Goal: Information Seeking & Learning: Learn about a topic

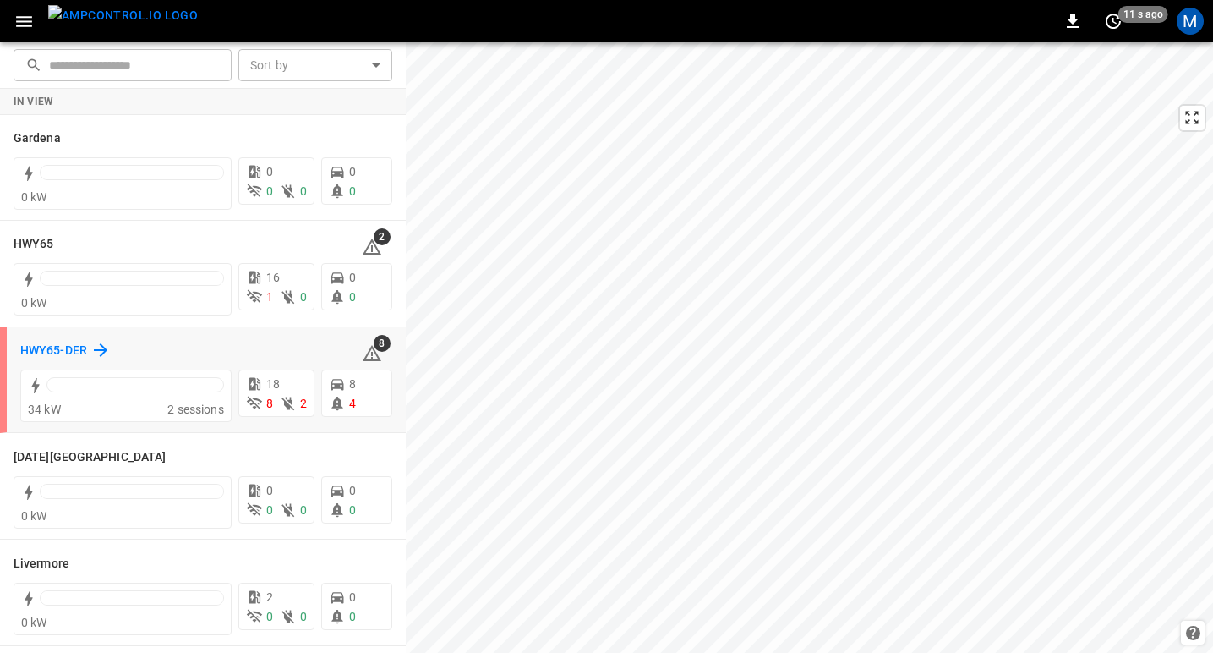
click at [38, 344] on h6 "HWY65-DER" at bounding box center [53, 350] width 67 height 19
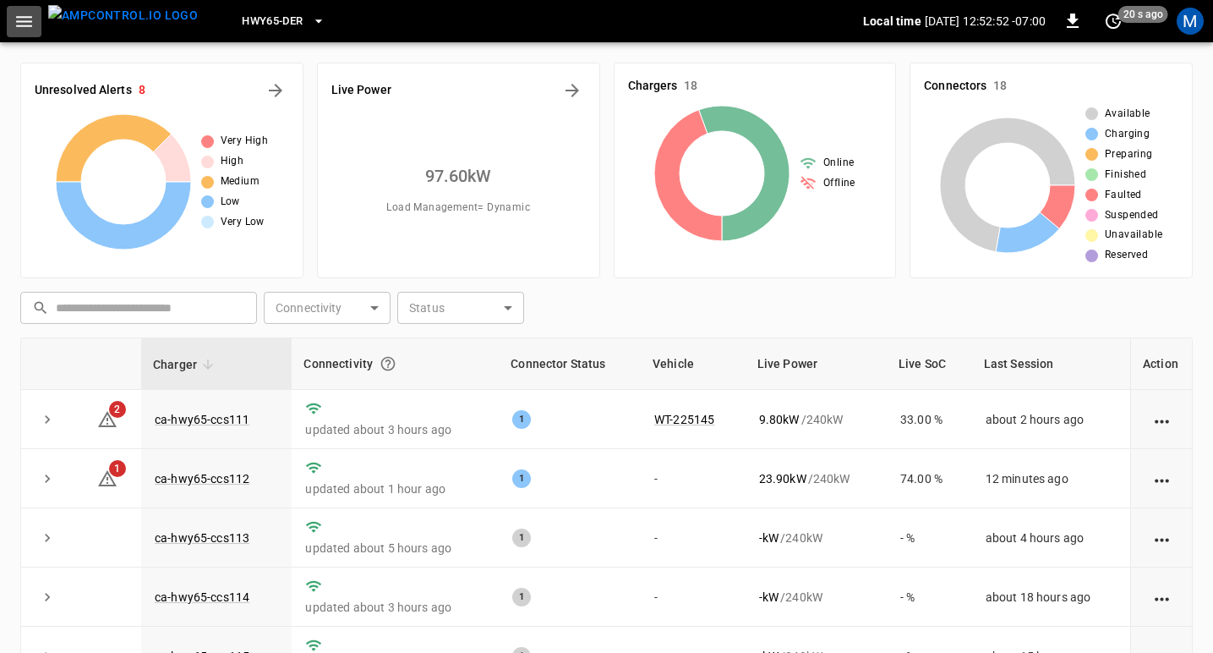
click at [28, 23] on icon "button" at bounding box center [24, 21] width 21 height 21
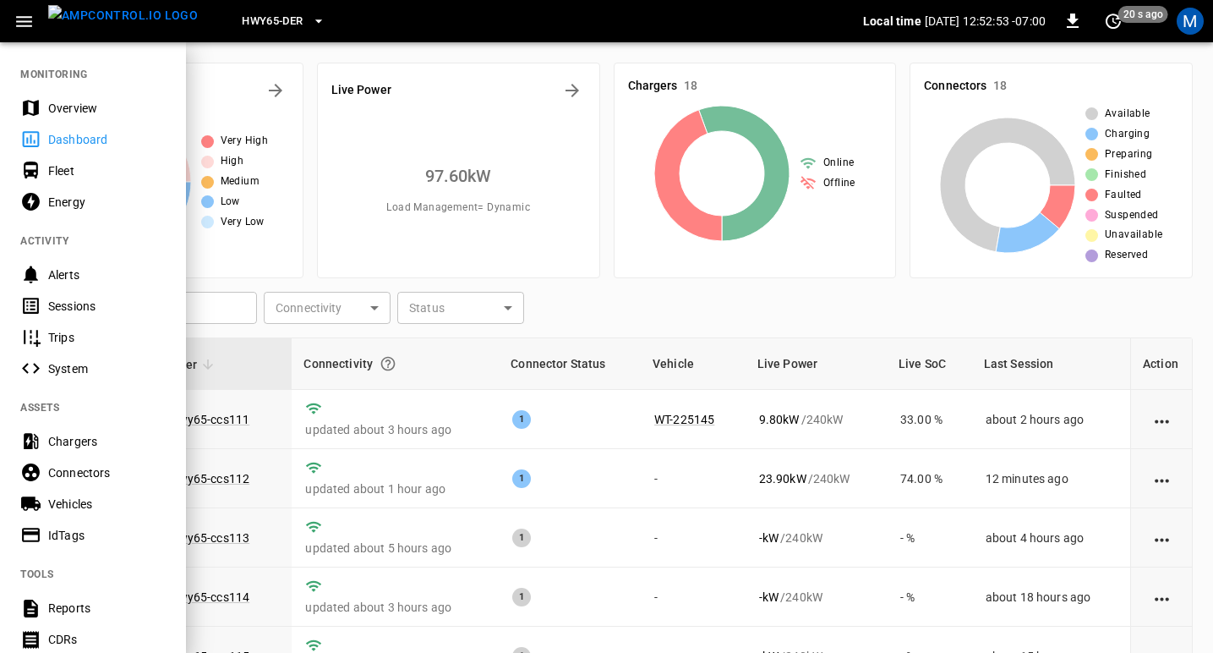
click at [68, 303] on div "Sessions" at bounding box center [106, 306] width 117 height 17
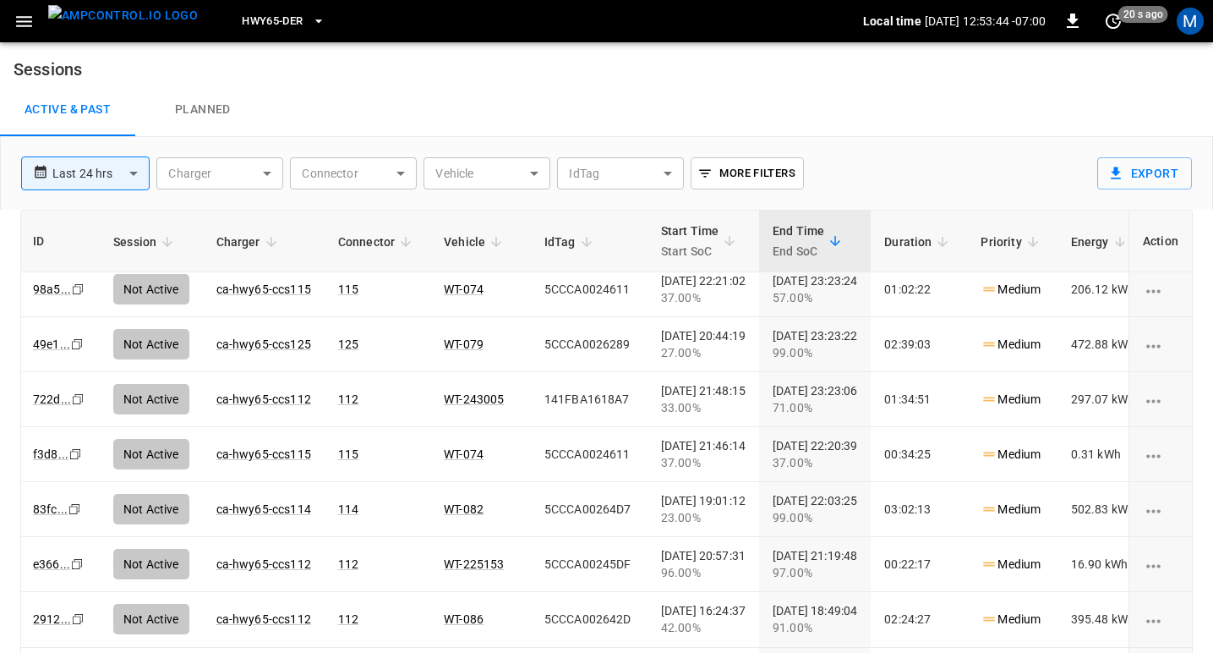
scroll to position [512, 2]
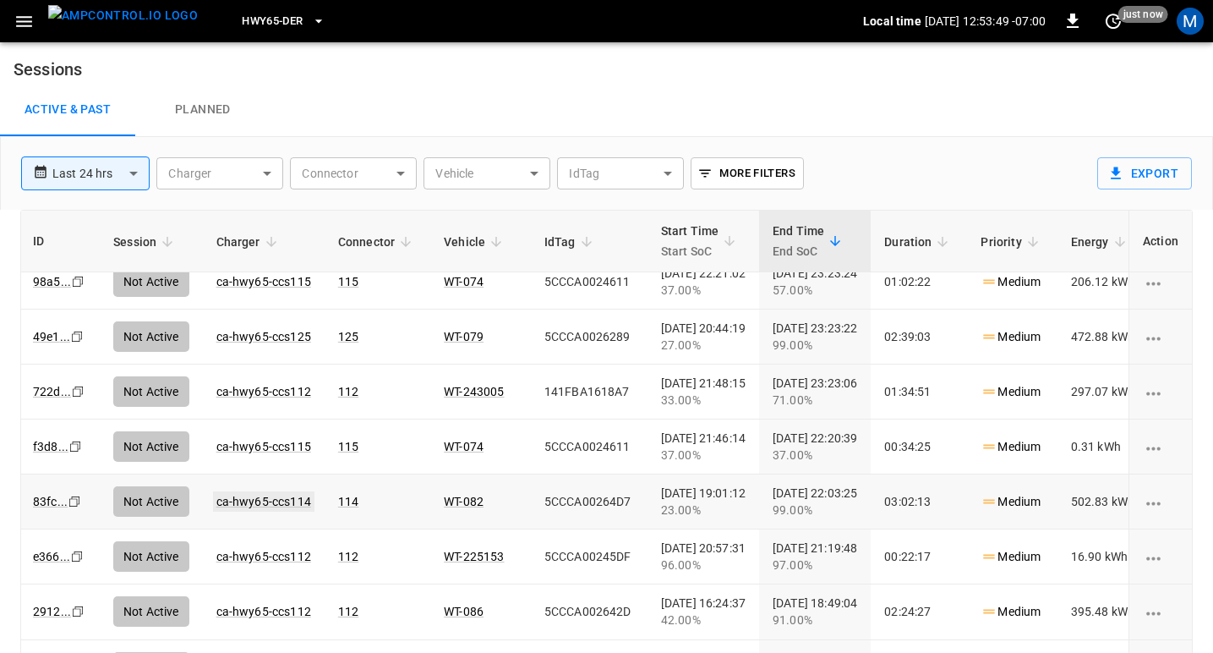
click at [281, 499] on link "ca-hwy65-ccs114" at bounding box center [263, 501] width 101 height 20
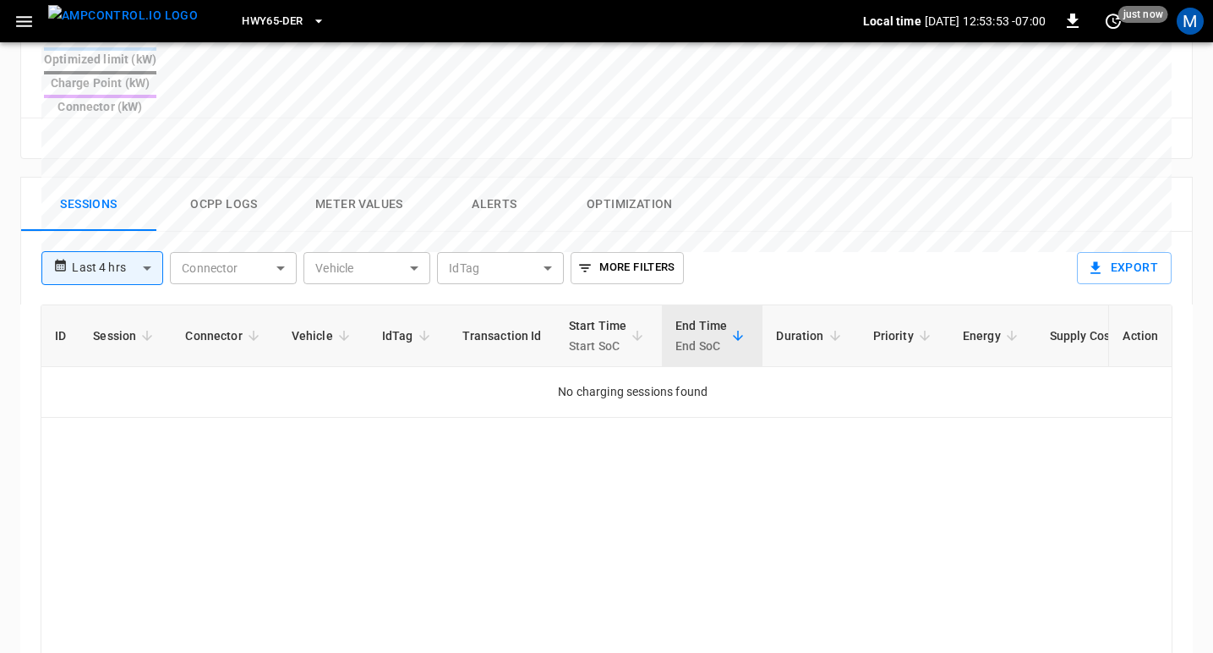
scroll to position [737, 0]
click at [150, 211] on body "**********" at bounding box center [606, 43] width 1213 height 1561
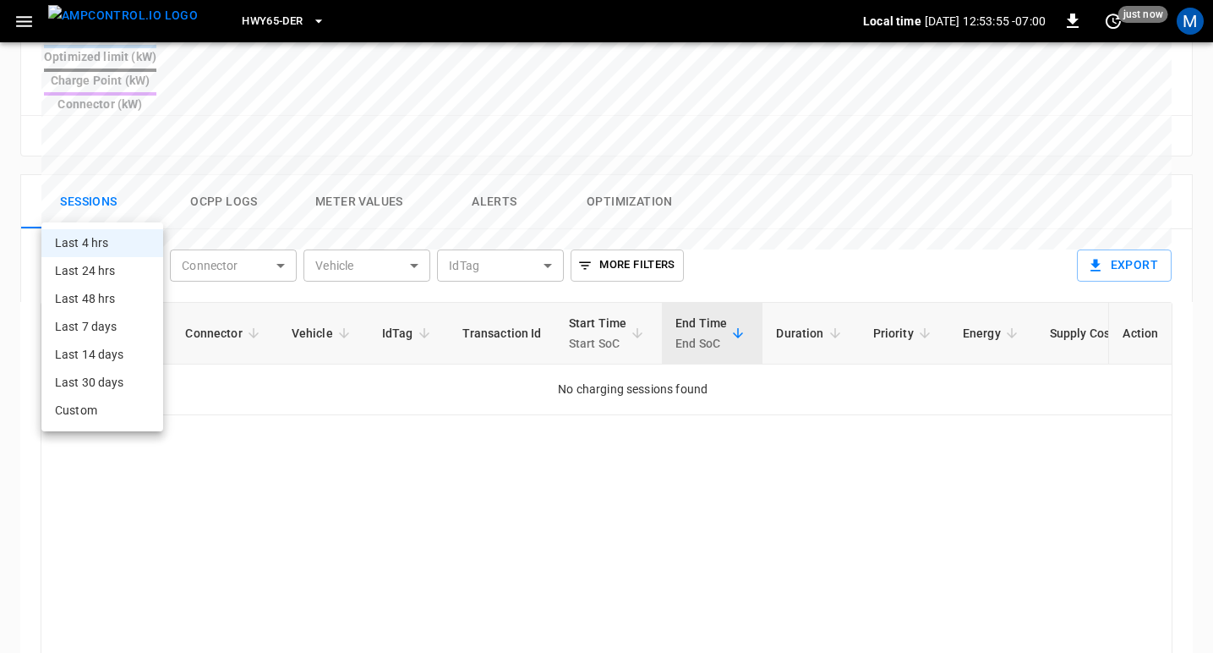
click at [121, 266] on li "Last 24 hrs" at bounding box center [102, 271] width 122 height 28
type input "**********"
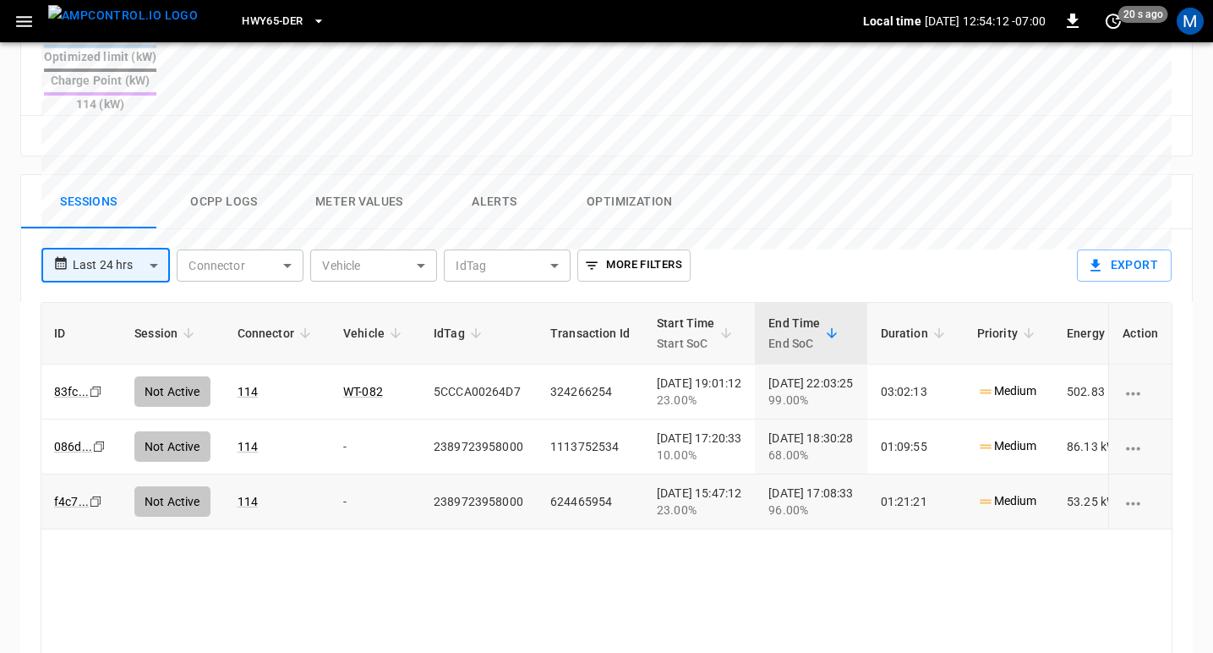
scroll to position [0, 0]
click at [96, 385] on icon "Copy" at bounding box center [97, 392] width 14 height 14
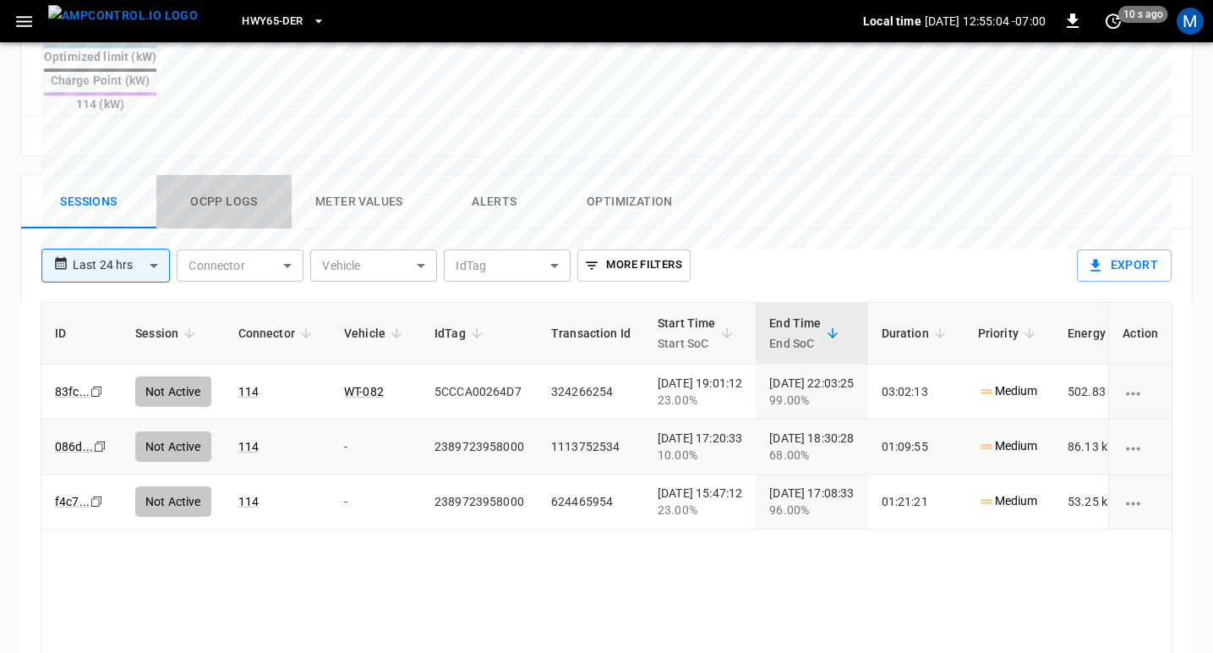
click at [245, 175] on button "Ocpp logs" at bounding box center [223, 202] width 135 height 54
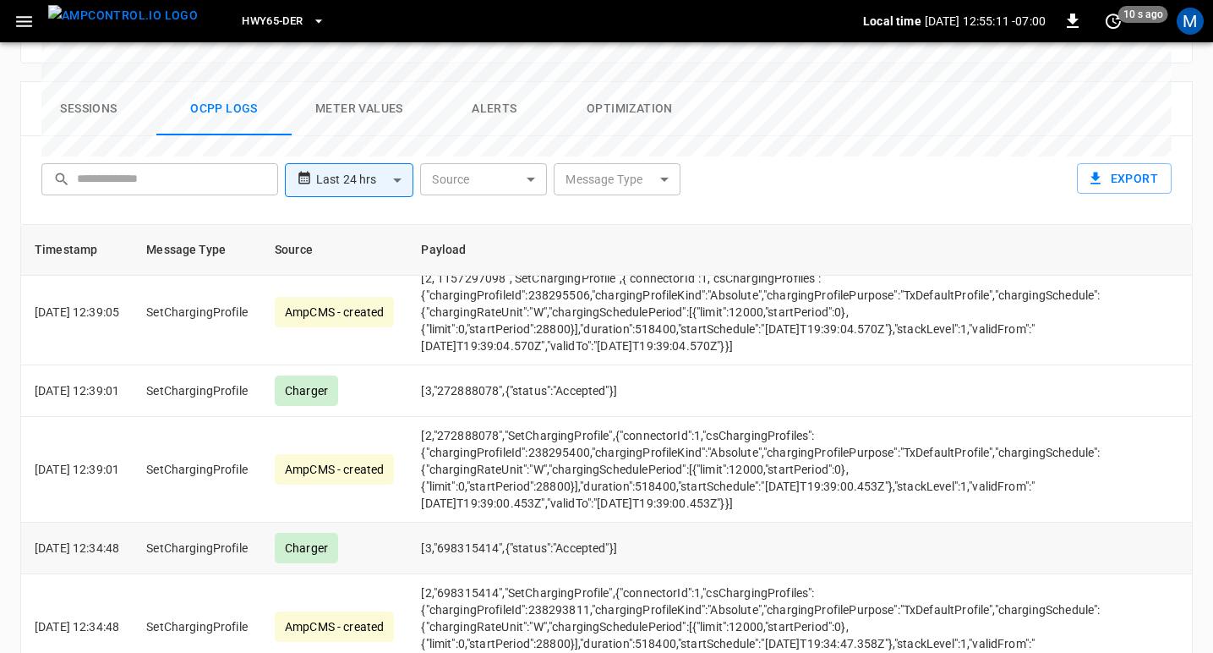
scroll to position [865, 0]
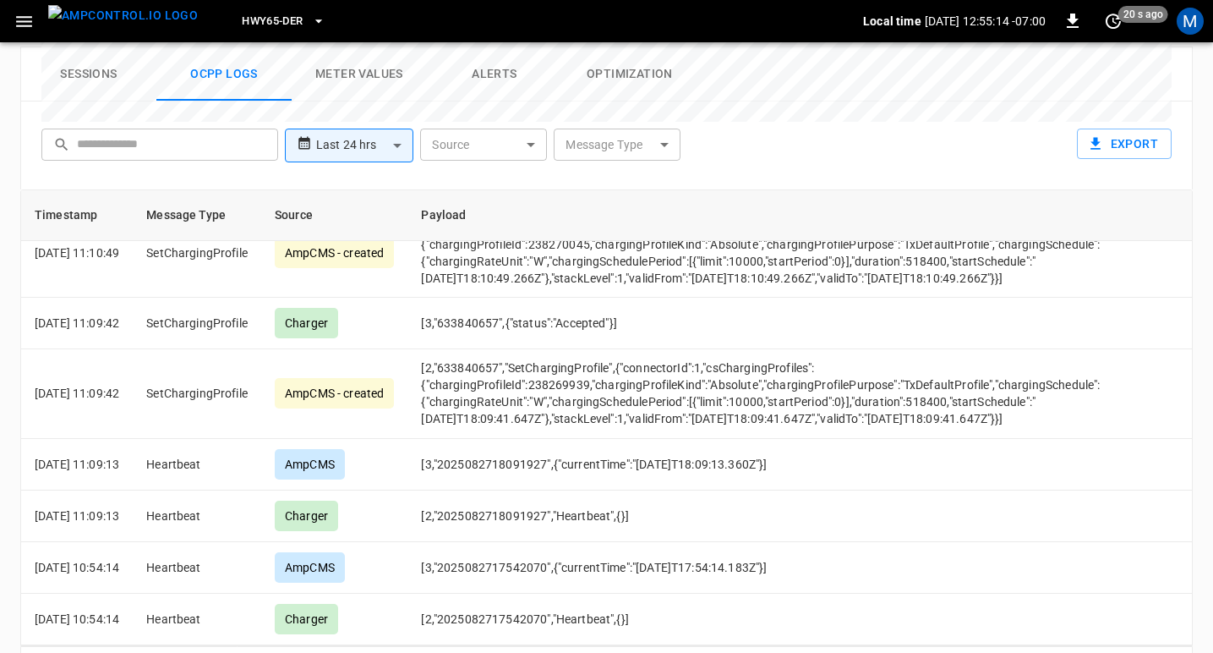
scroll to position [6810, 0]
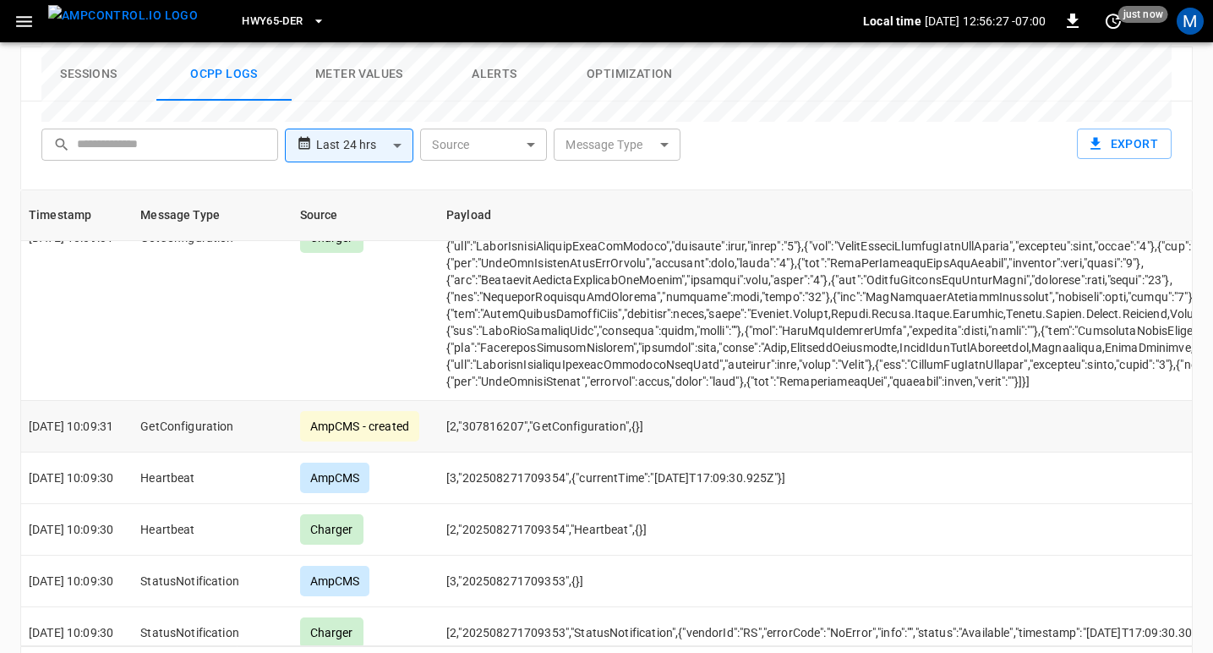
scroll to position [3056, 6]
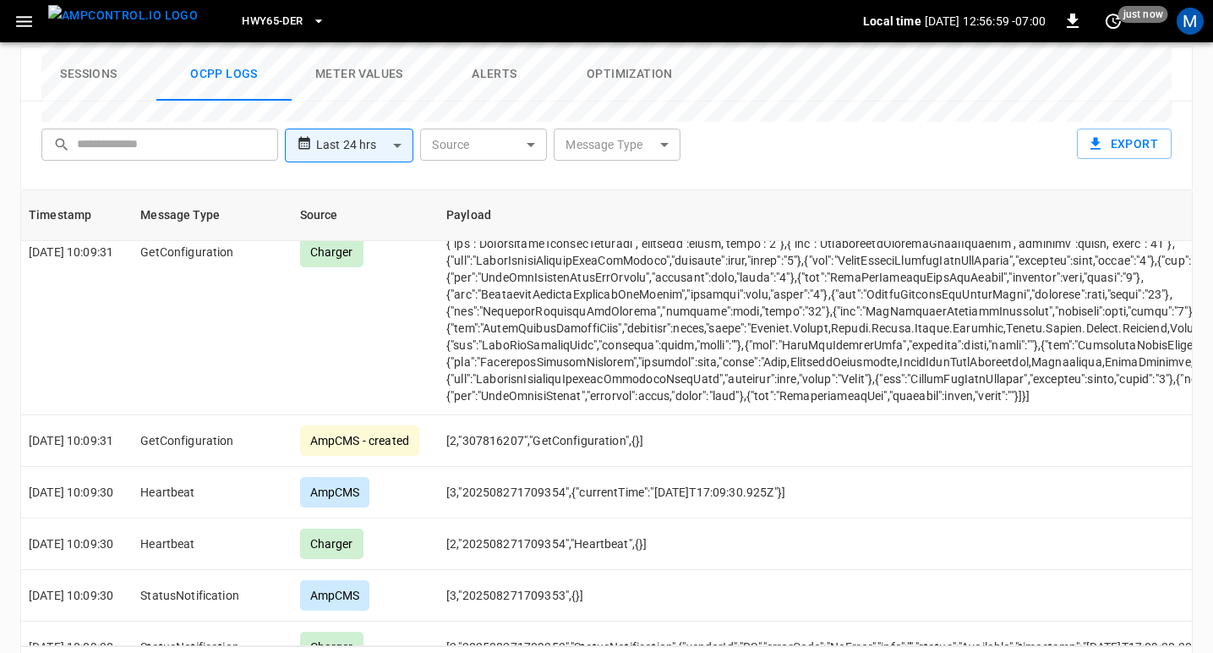
click at [133, 15] on img "menu" at bounding box center [123, 15] width 150 height 21
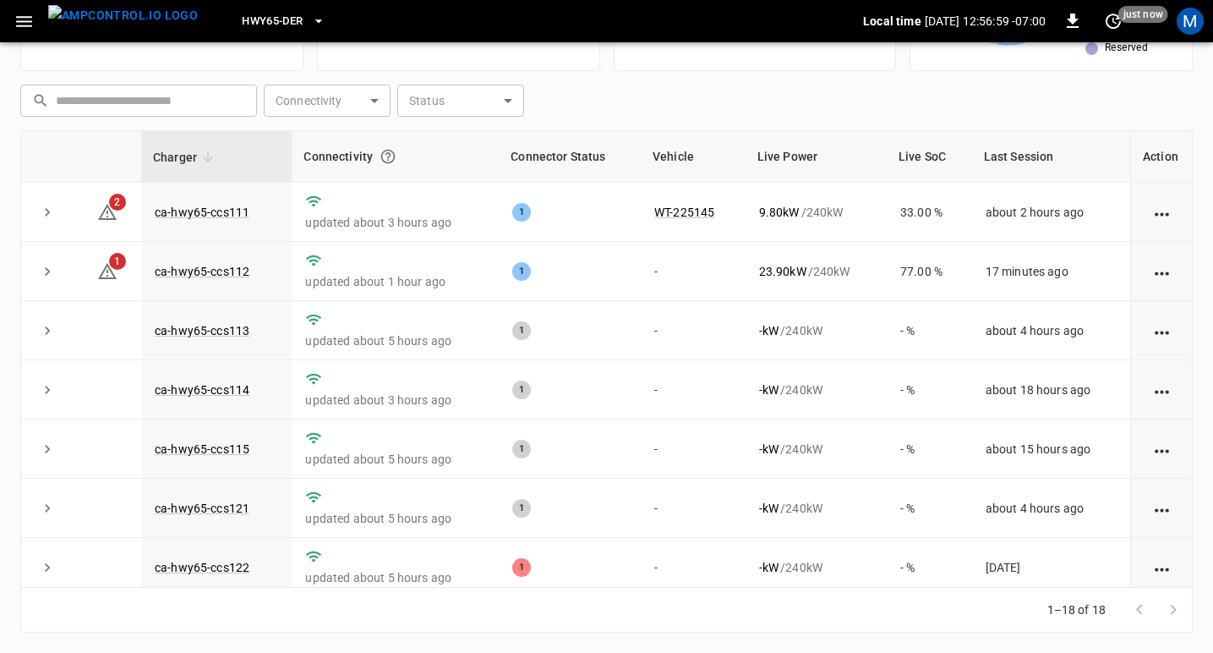
scroll to position [206, 0]
click at [205, 271] on link "ca-hwy65-ccs112" at bounding box center [201, 272] width 101 height 20
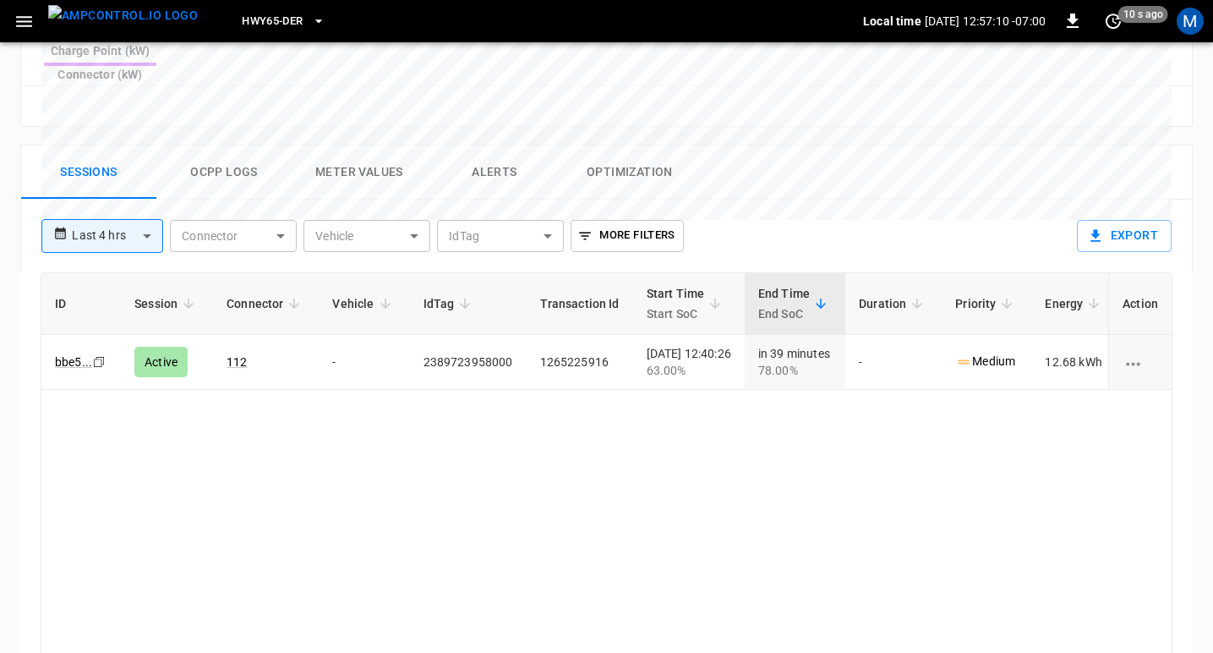
scroll to position [769, 0]
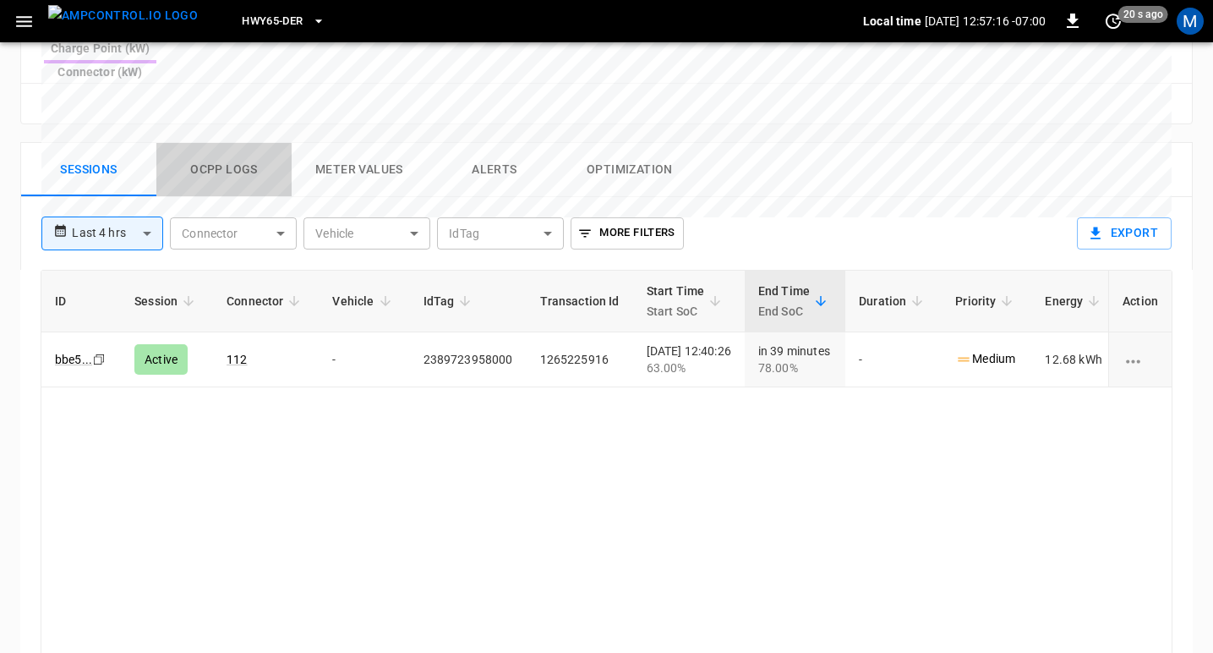
click at [248, 143] on button "Ocpp logs" at bounding box center [223, 170] width 135 height 54
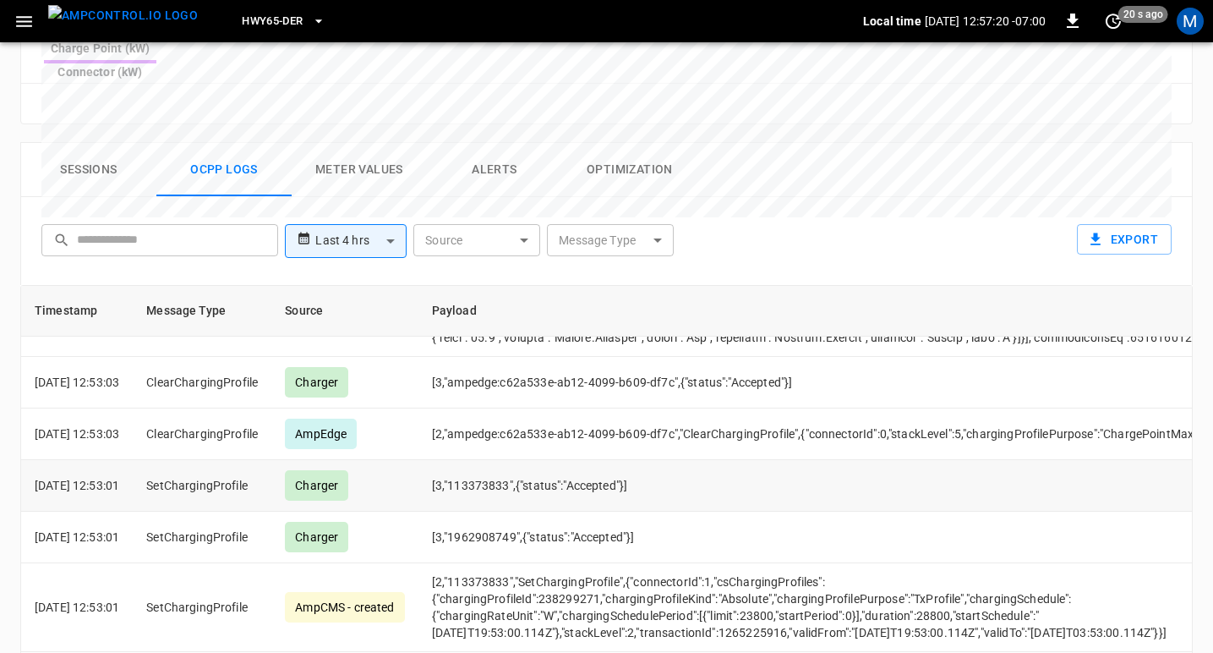
scroll to position [865, 0]
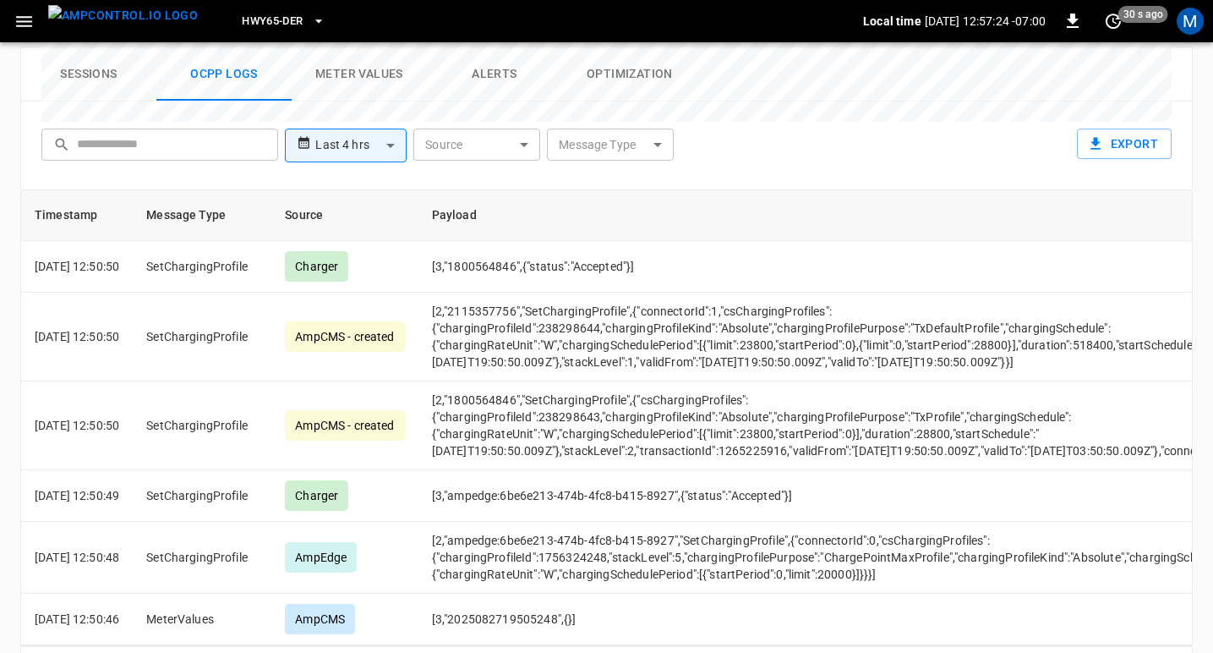
scroll to position [0, 0]
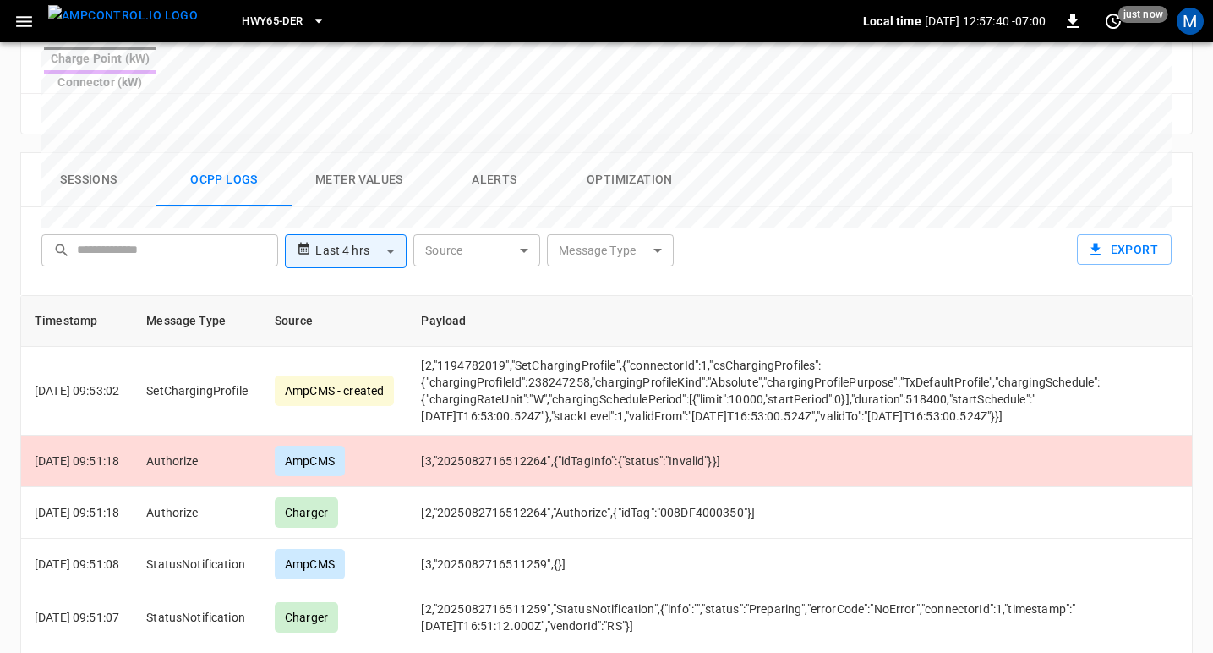
scroll to position [865, 0]
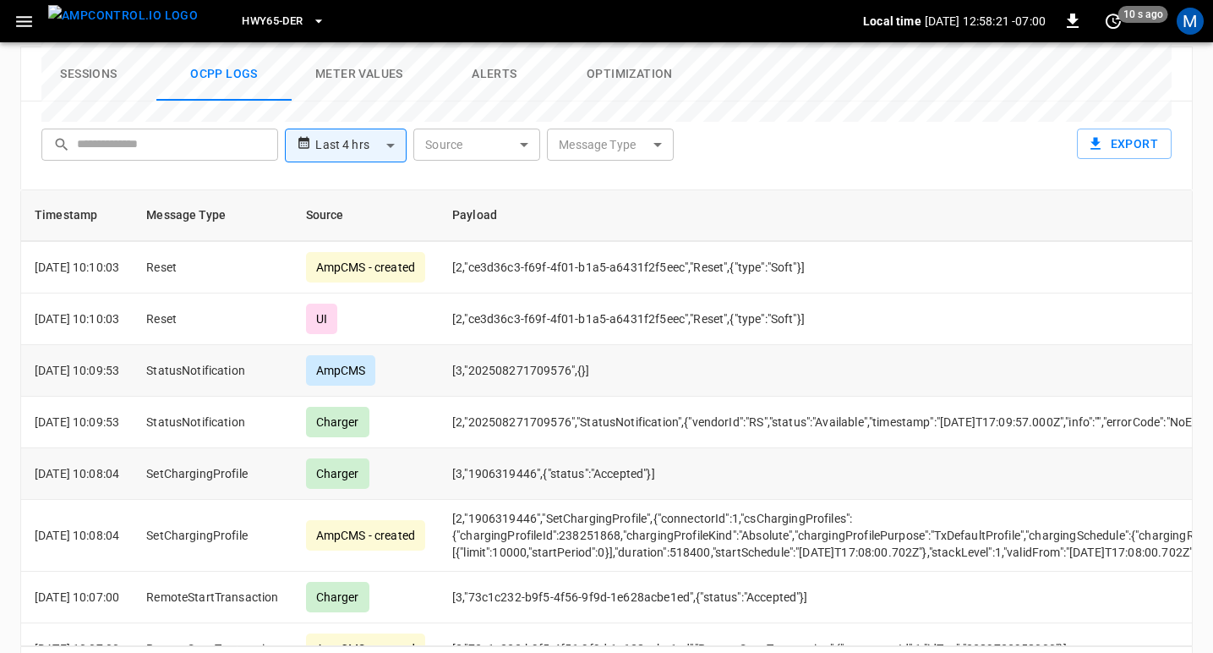
scroll to position [5617, 0]
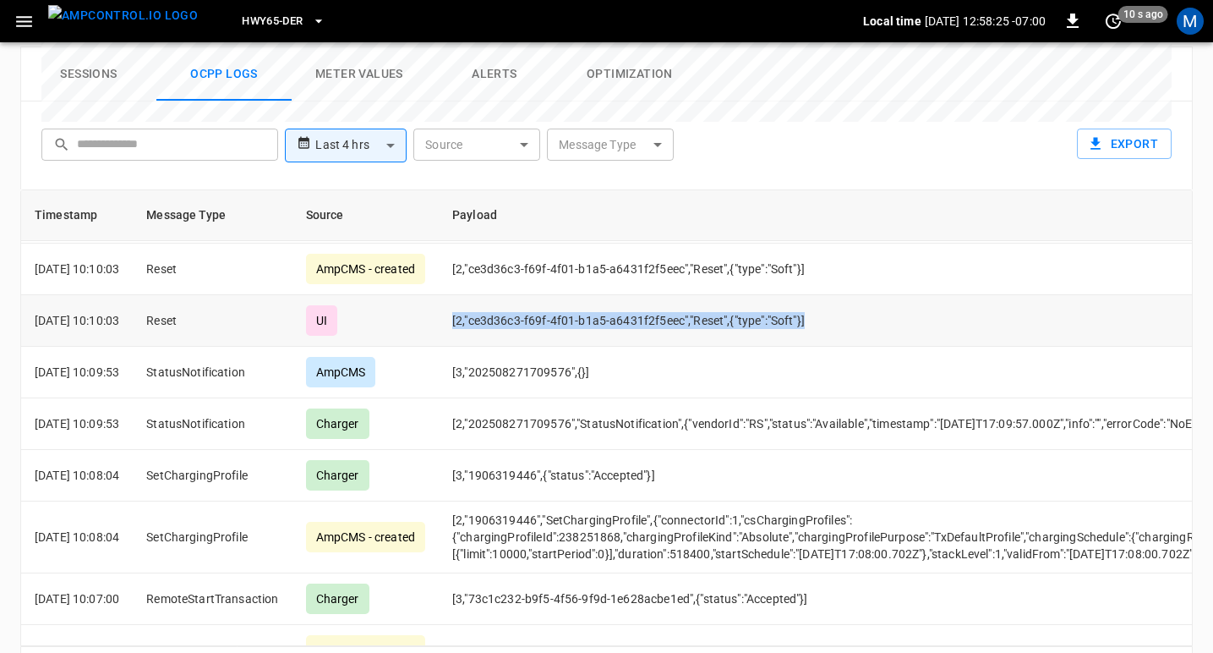
drag, startPoint x: 478, startPoint y: 259, endPoint x: 854, endPoint y: 259, distance: 375.3
click at [854, 295] on td "[2,"ce3d36c3-f69f-4f01-b1a5-a6431f2f5eec","Reset",{"type":"Soft"}]" at bounding box center [990, 321] width 1102 height 52
copy td "[2,"ce3d36c3-f69f-4f01-b1a5-a6431f2f5eec","Reset",{"type":"Soft"}]"
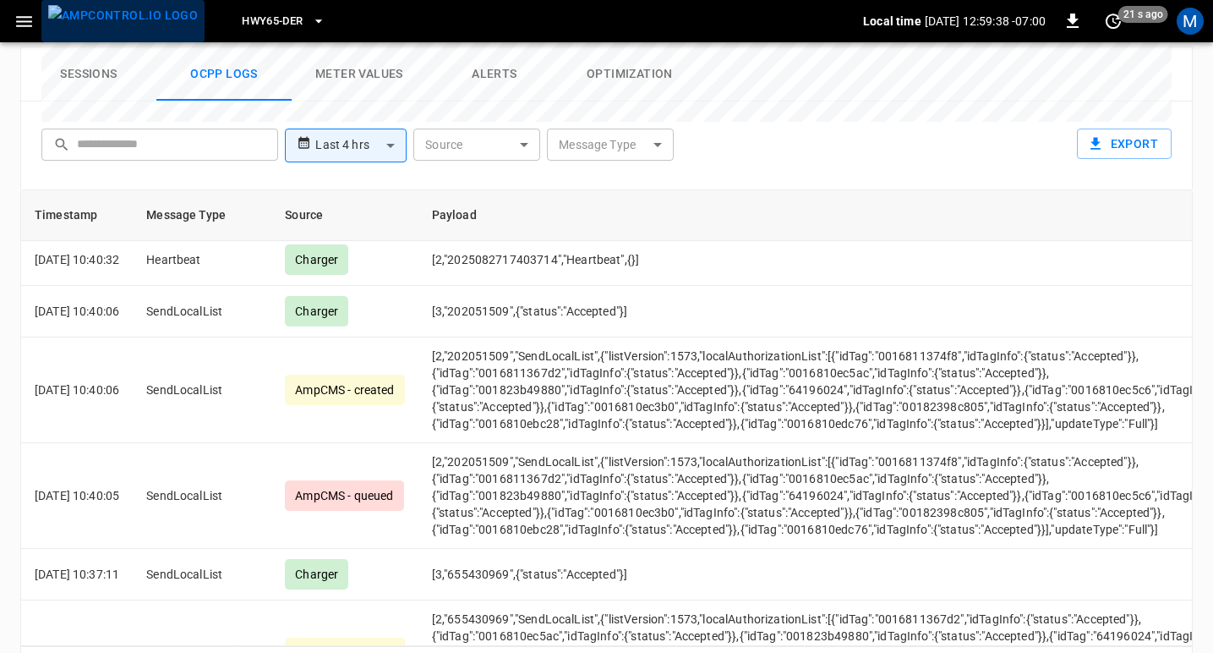
click at [139, 26] on img "menu" at bounding box center [123, 15] width 150 height 21
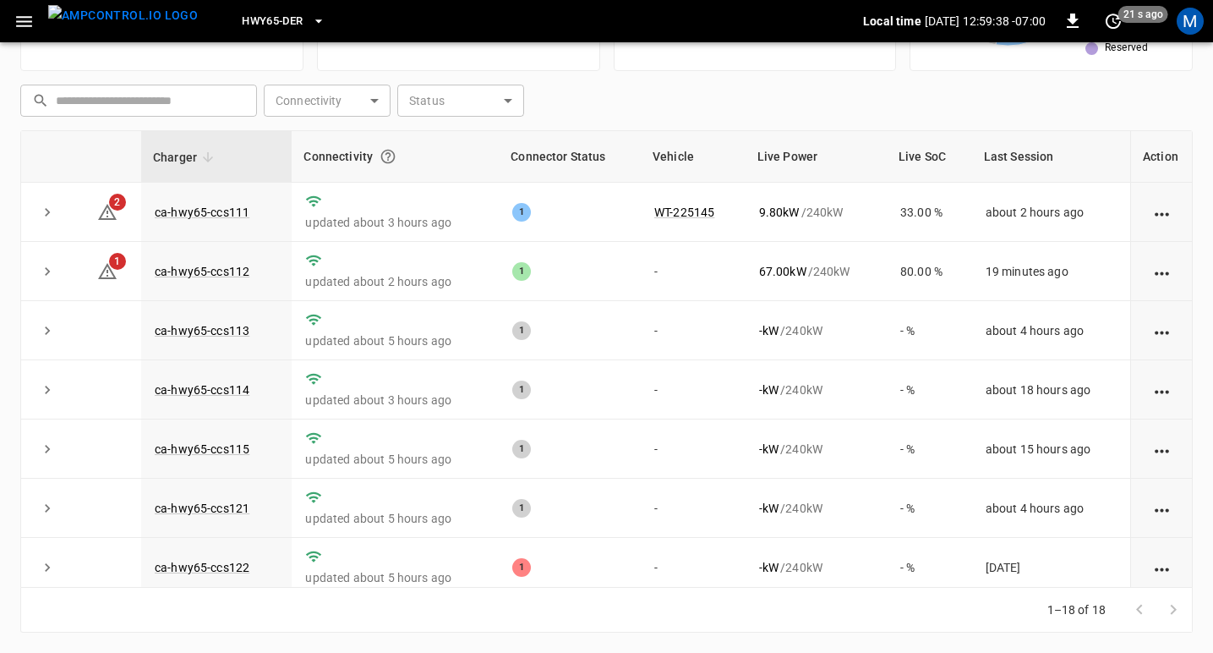
scroll to position [206, 0]
click at [208, 214] on link "ca-hwy65-ccs111" at bounding box center [201, 213] width 101 height 20
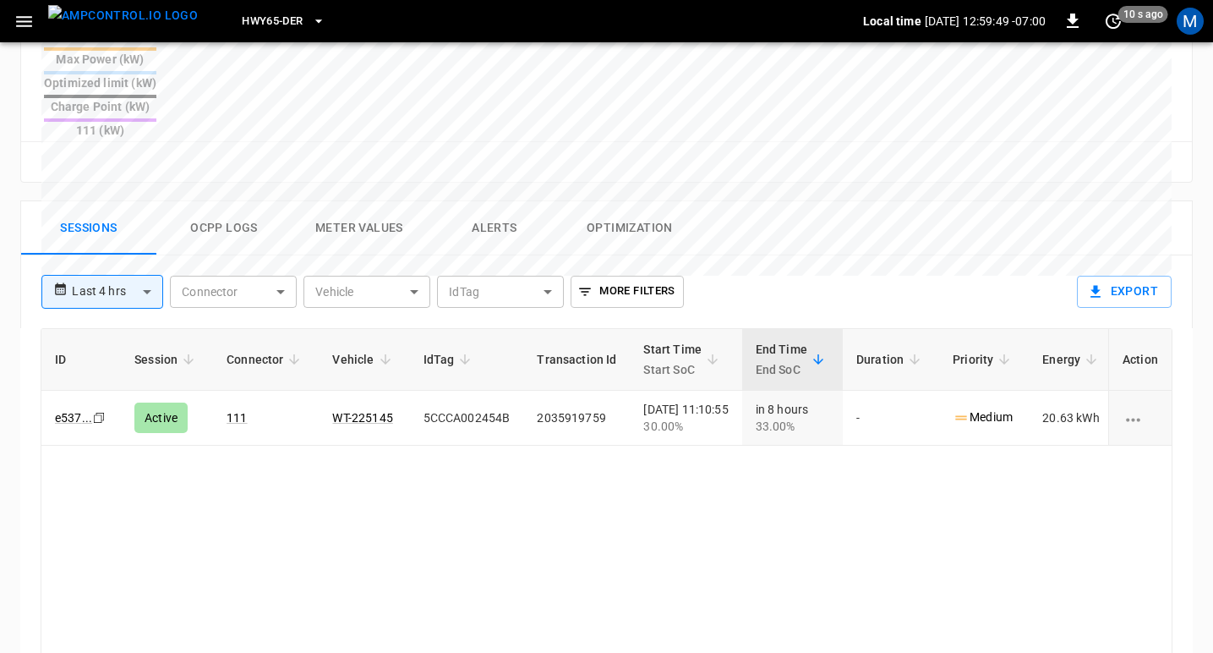
scroll to position [706, 0]
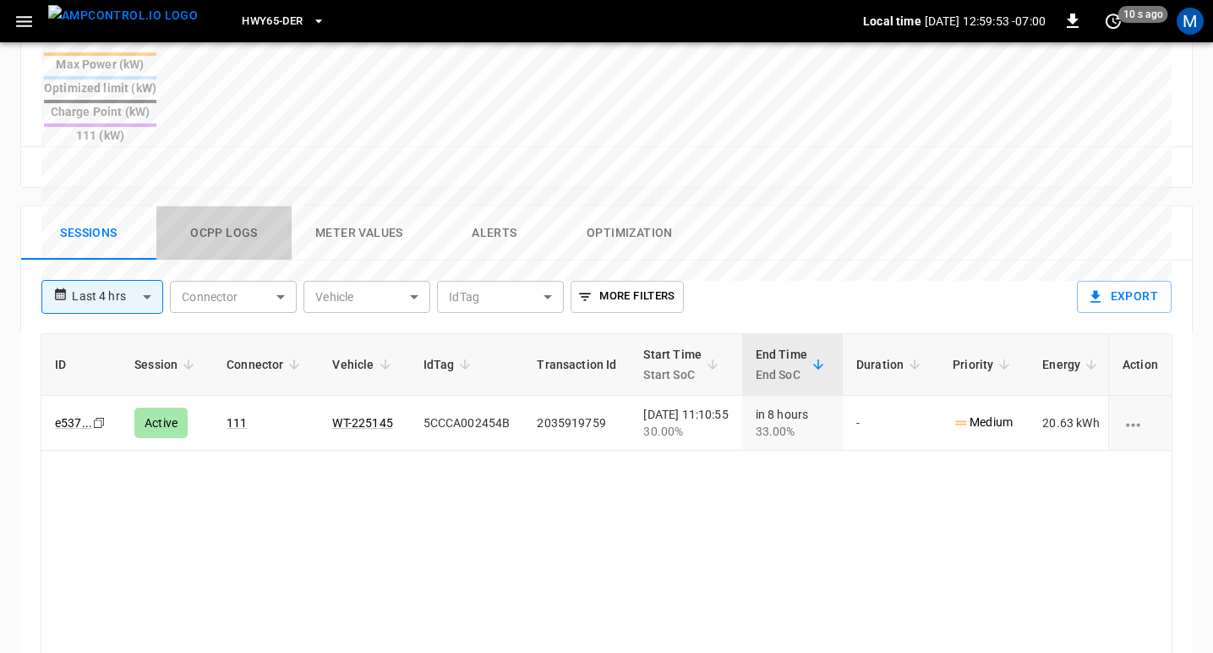
click at [232, 206] on button "Ocpp logs" at bounding box center [223, 233] width 135 height 54
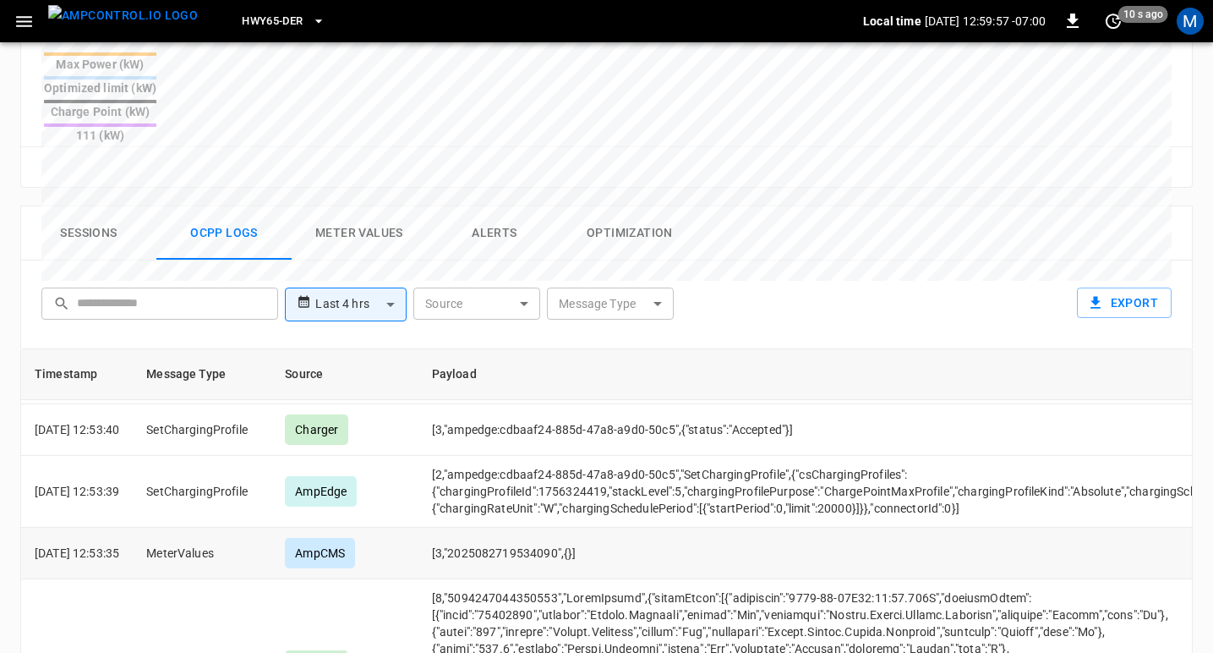
scroll to position [865, 0]
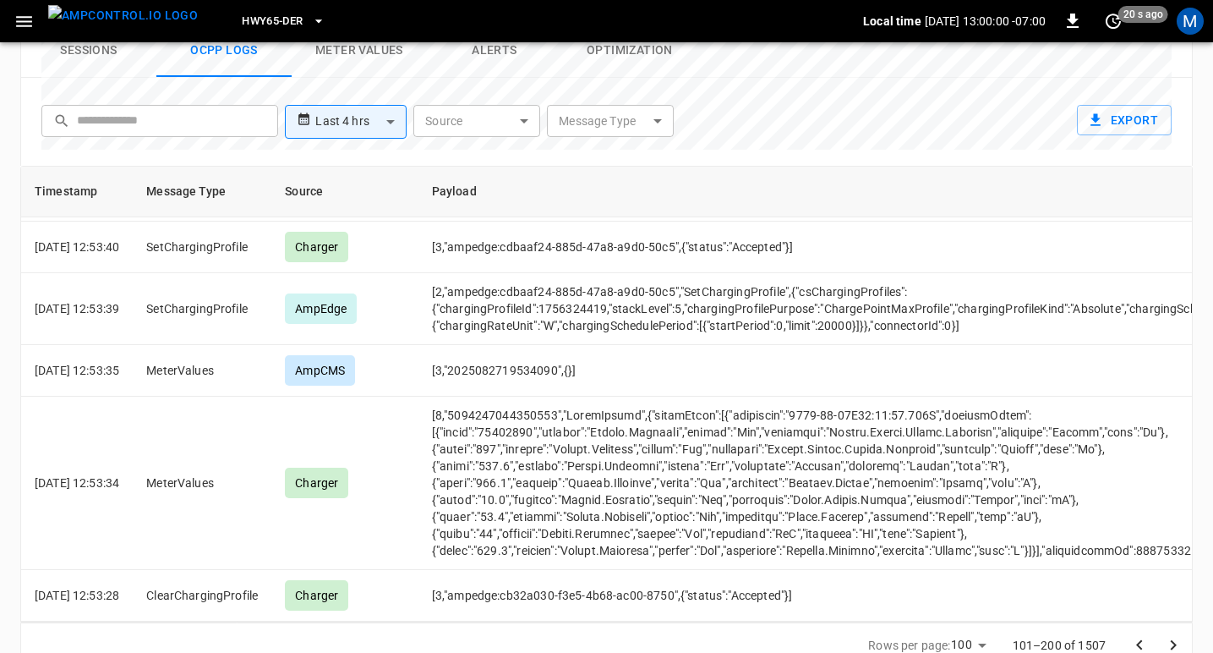
scroll to position [0, 0]
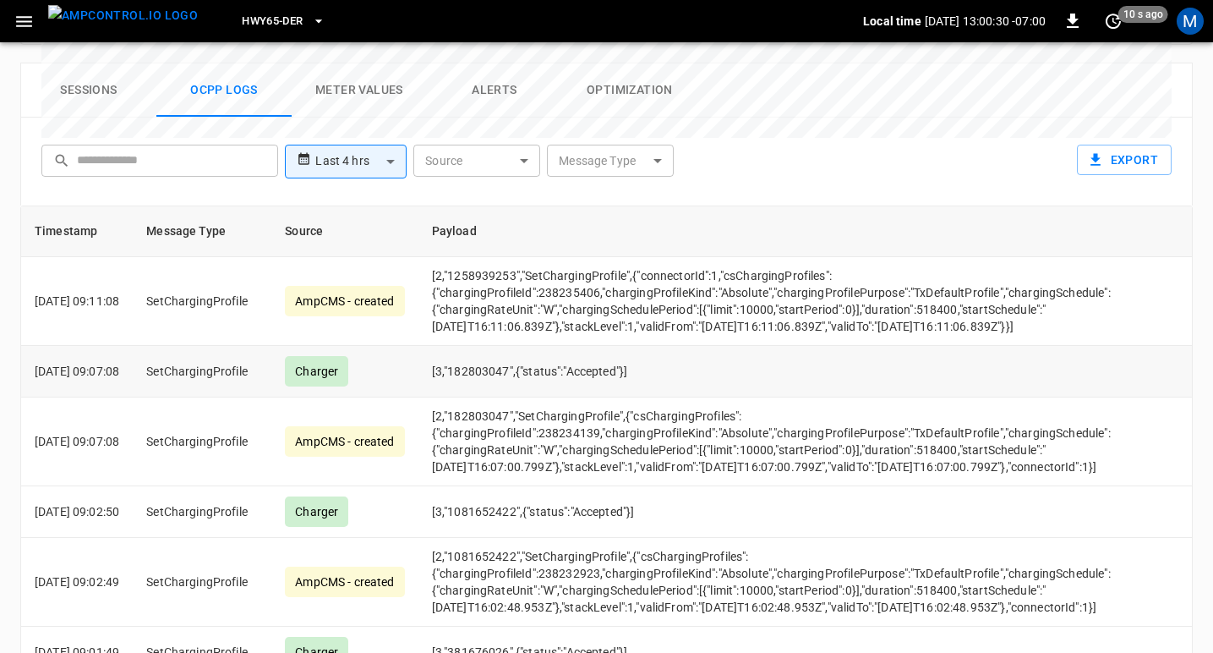
scroll to position [865, 0]
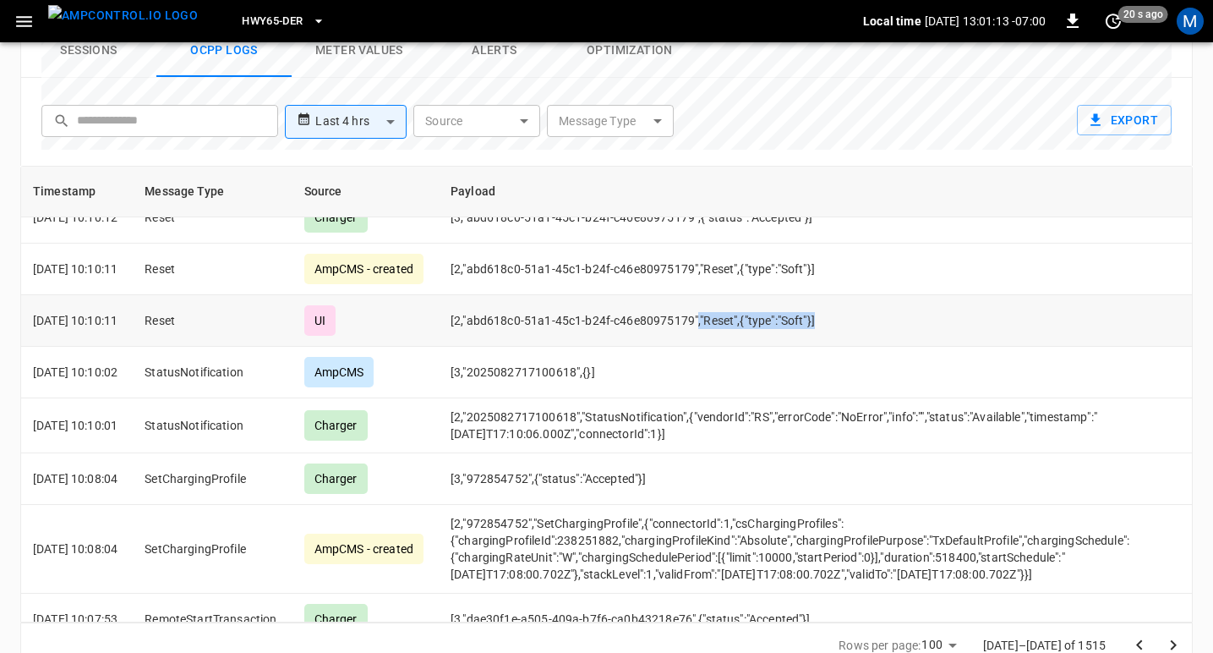
scroll to position [2760, 2]
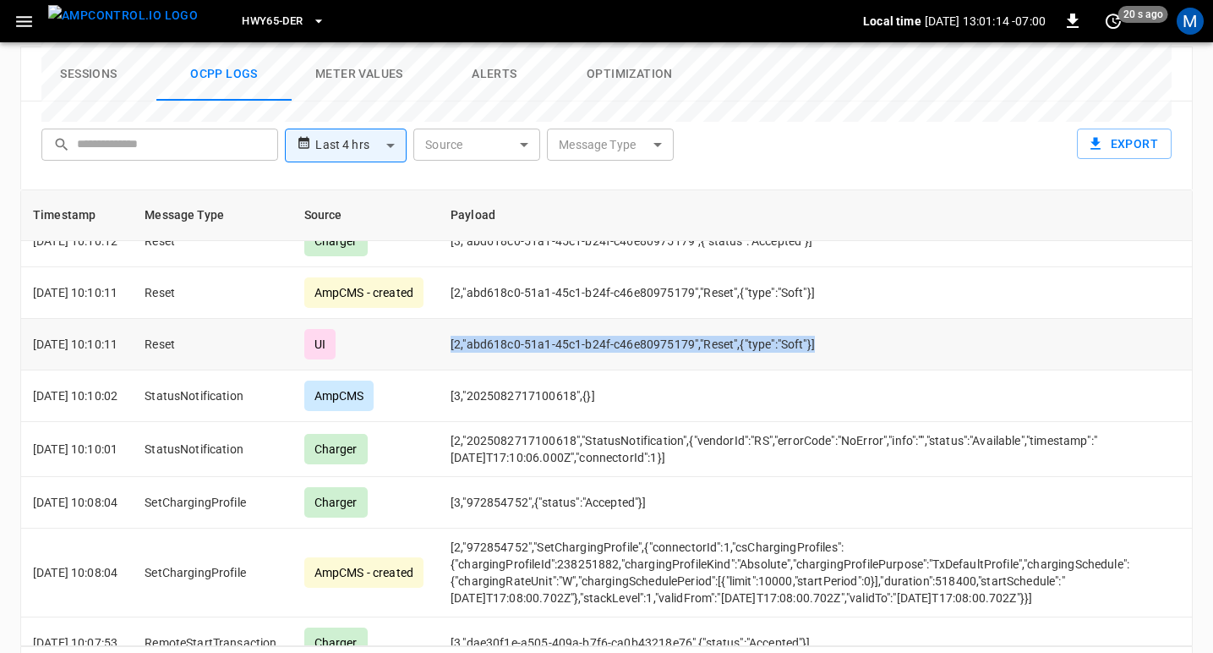
drag, startPoint x: 883, startPoint y: 279, endPoint x: 449, endPoint y: 284, distance: 434.5
click at [449, 319] on tr "[DATE] 10:10:11 Reset UI [2,"abd618c0-51a1-45c1-b24f-c46e80975179","Reset",{"ty…" at bounding box center [654, 345] width 1271 height 52
copy tr "[2,"abd618c0-51a1-45c1-b24f-c46e80975179","Reset",{"type":"Soft"}]"
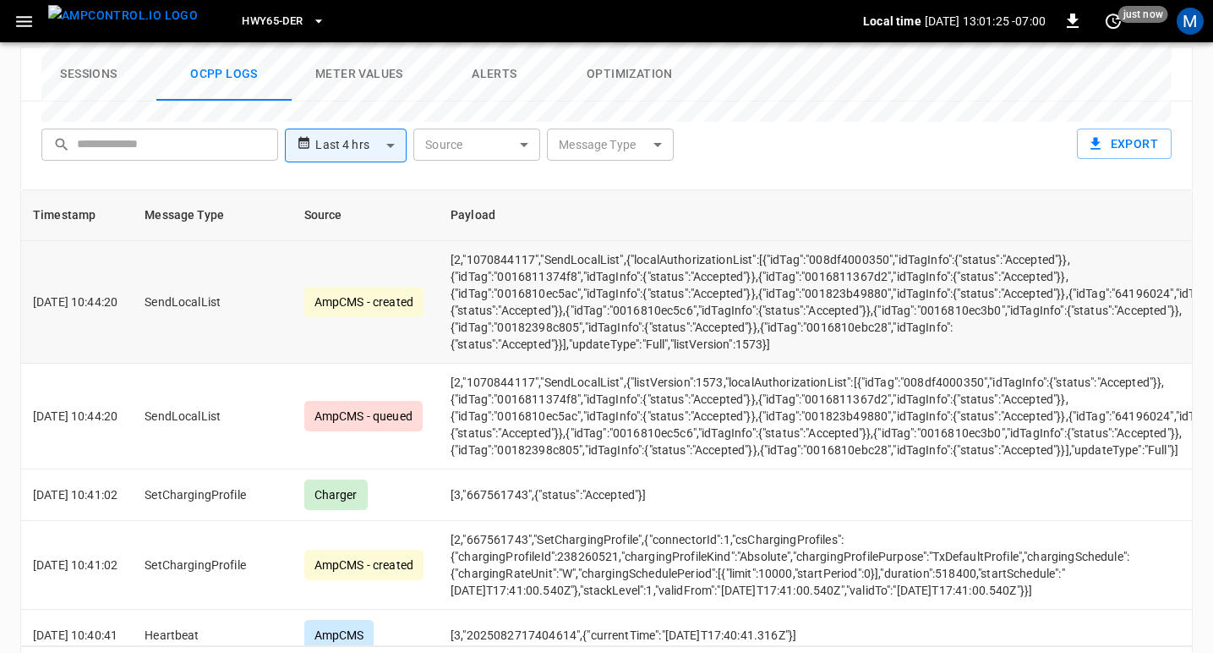
scroll to position [0, 0]
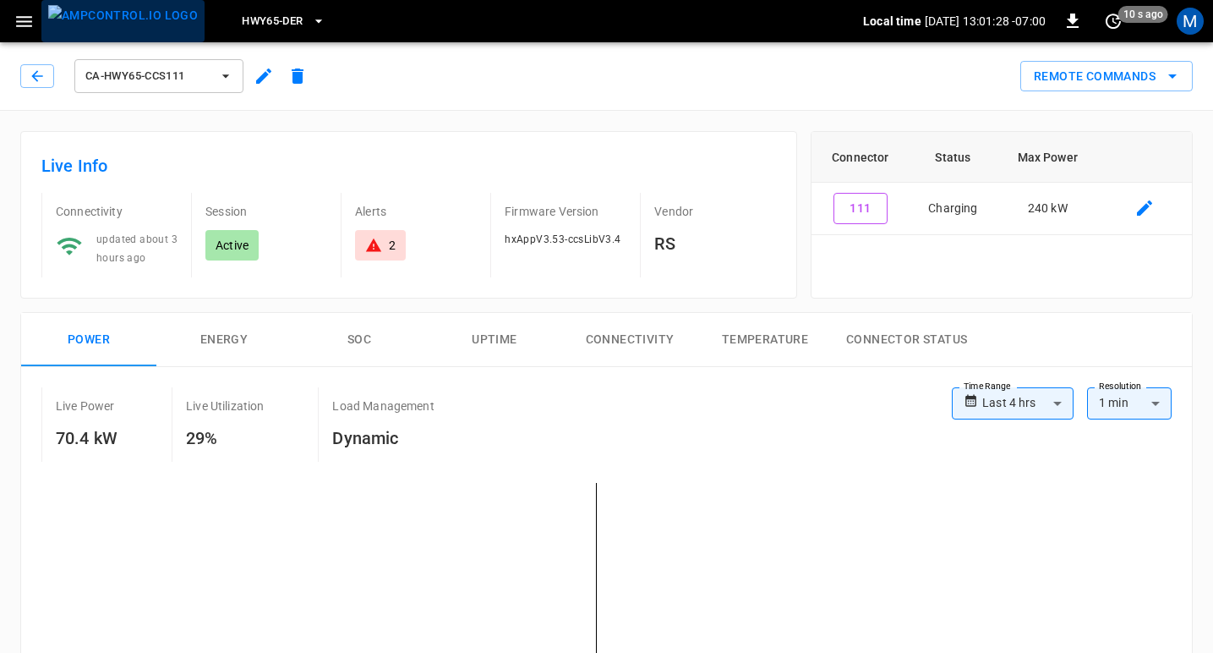
click at [138, 25] on img "menu" at bounding box center [123, 15] width 150 height 21
